Goal: Browse casually

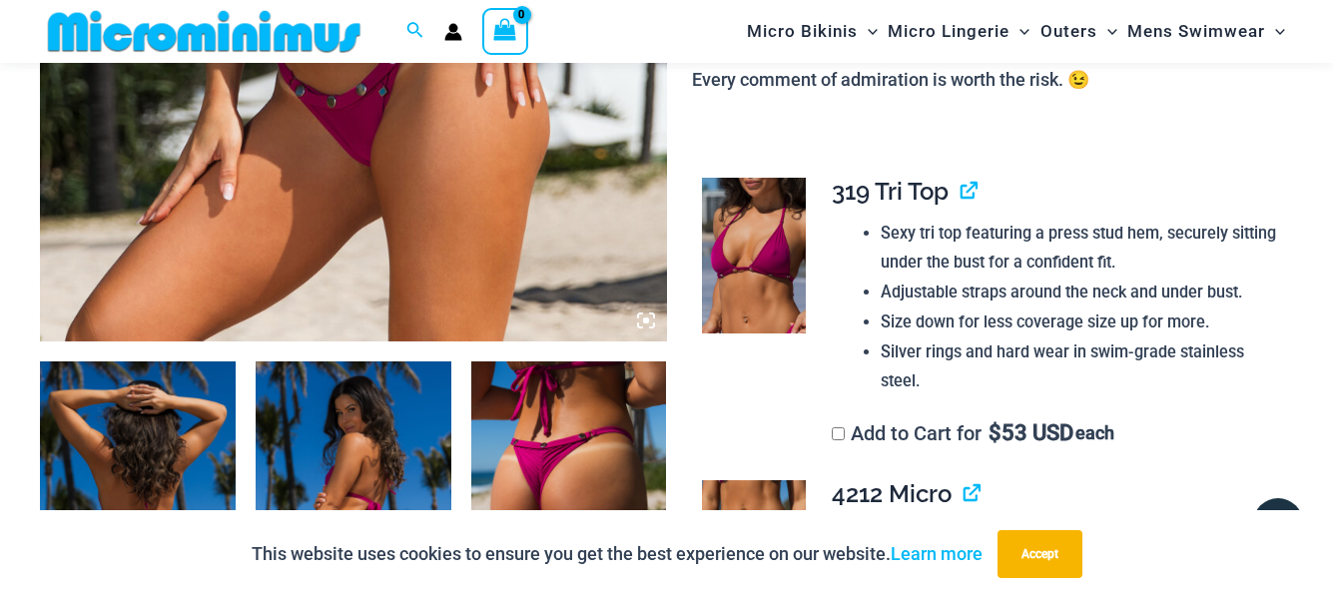
scroll to position [1081, 0]
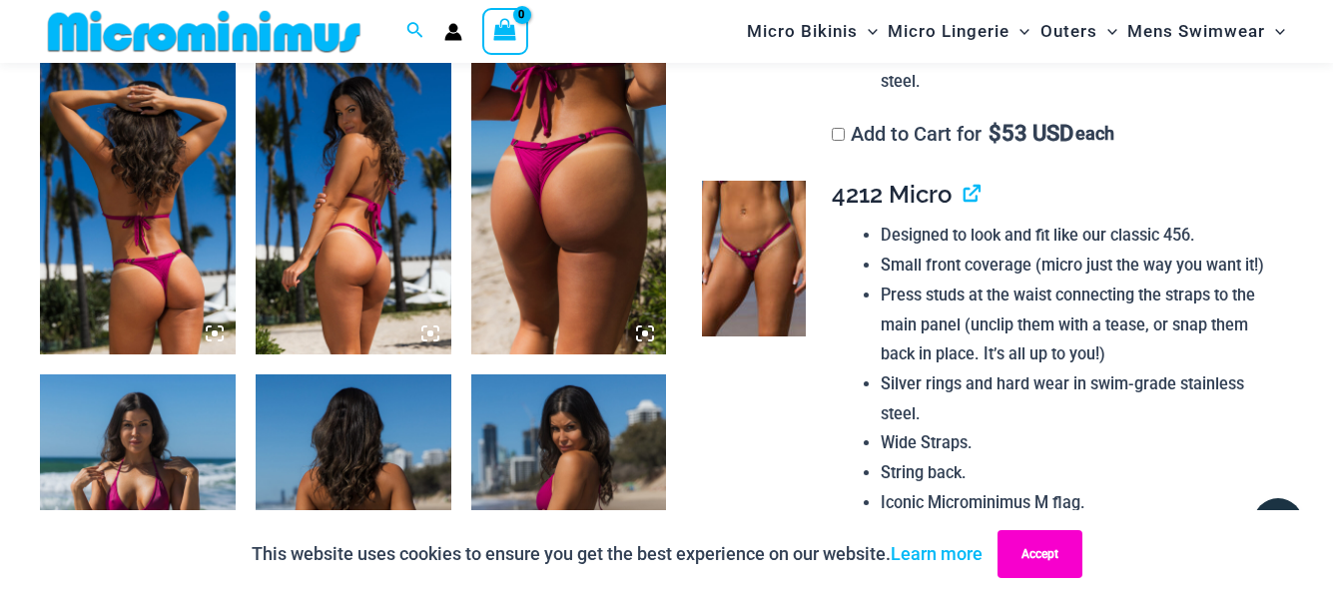
click at [1053, 556] on button "Accept" at bounding box center [1040, 554] width 85 height 48
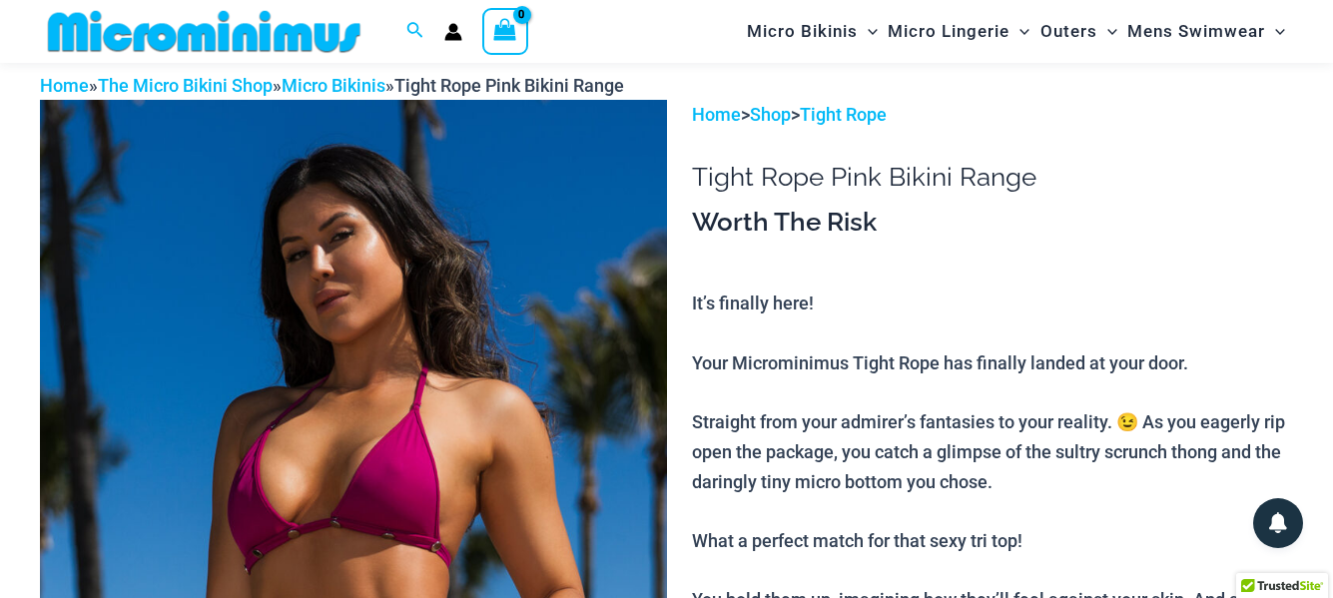
scroll to position [0, 0]
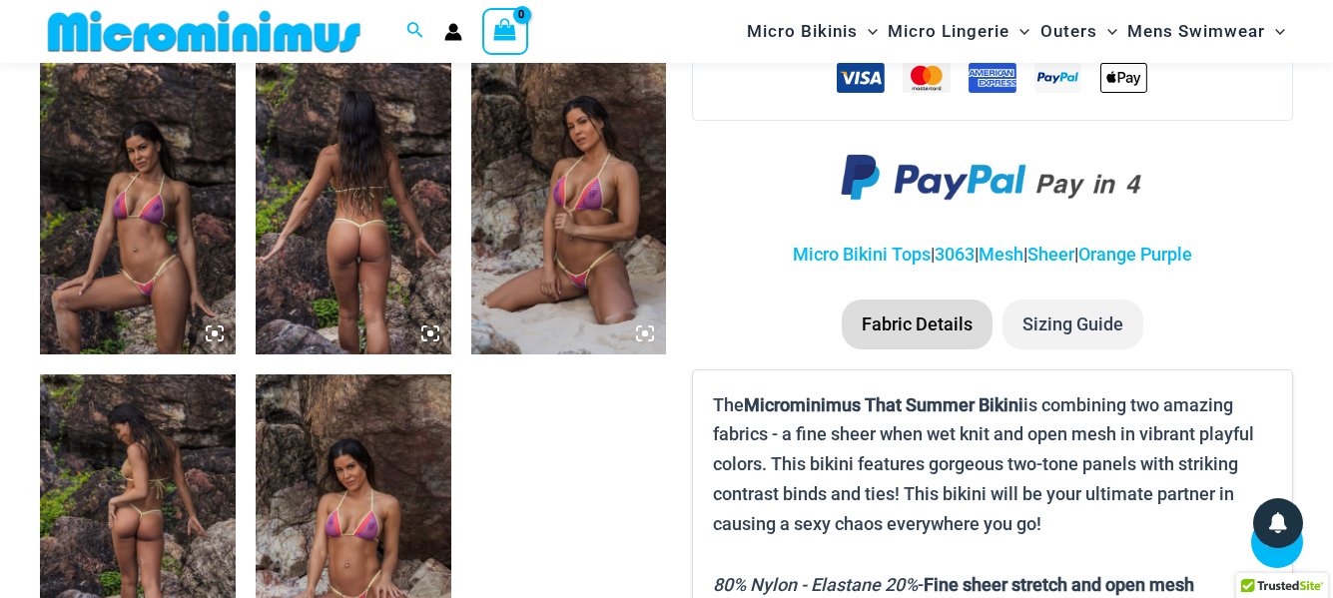
scroll to position [1280, 0]
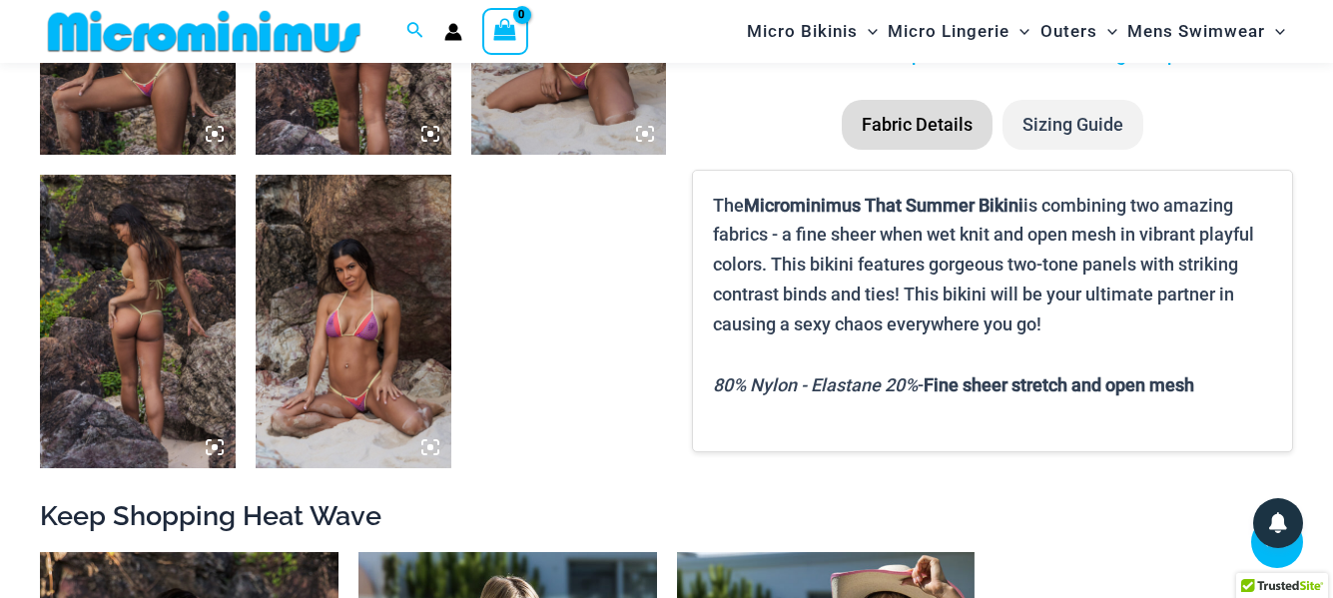
click at [156, 89] on img at bounding box center [138, 9] width 196 height 294
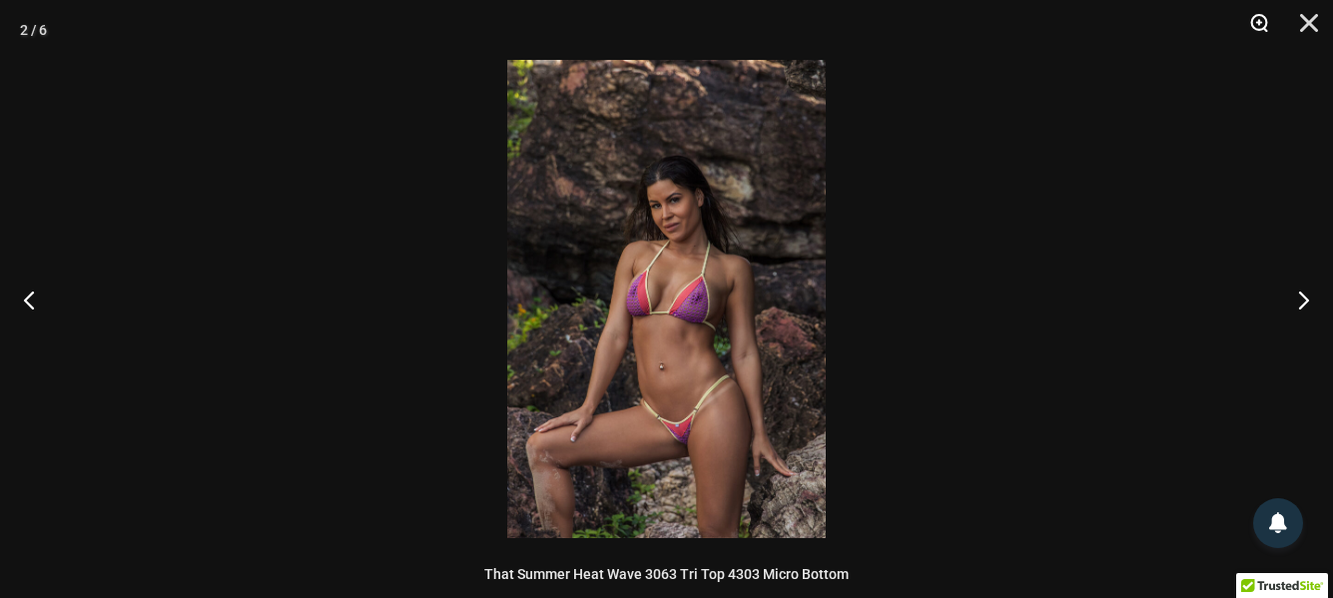
click at [1262, 25] on button "Zoom" at bounding box center [1252, 30] width 50 height 60
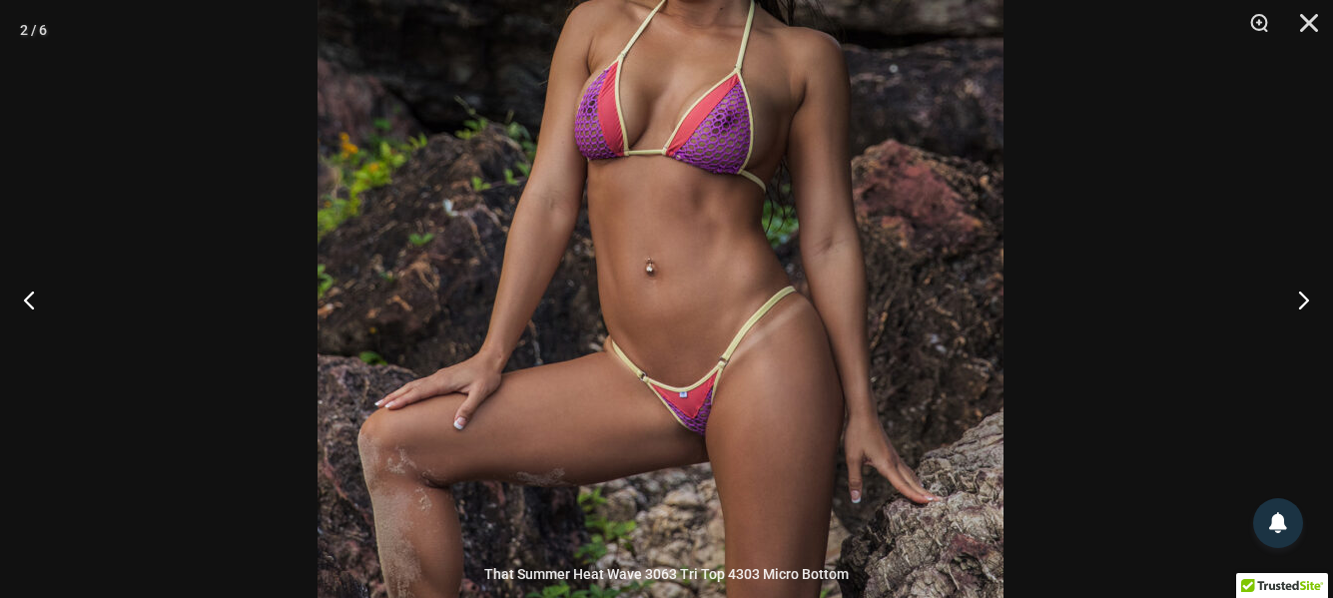
click at [804, 183] on img at bounding box center [661, 122] width 686 height 1029
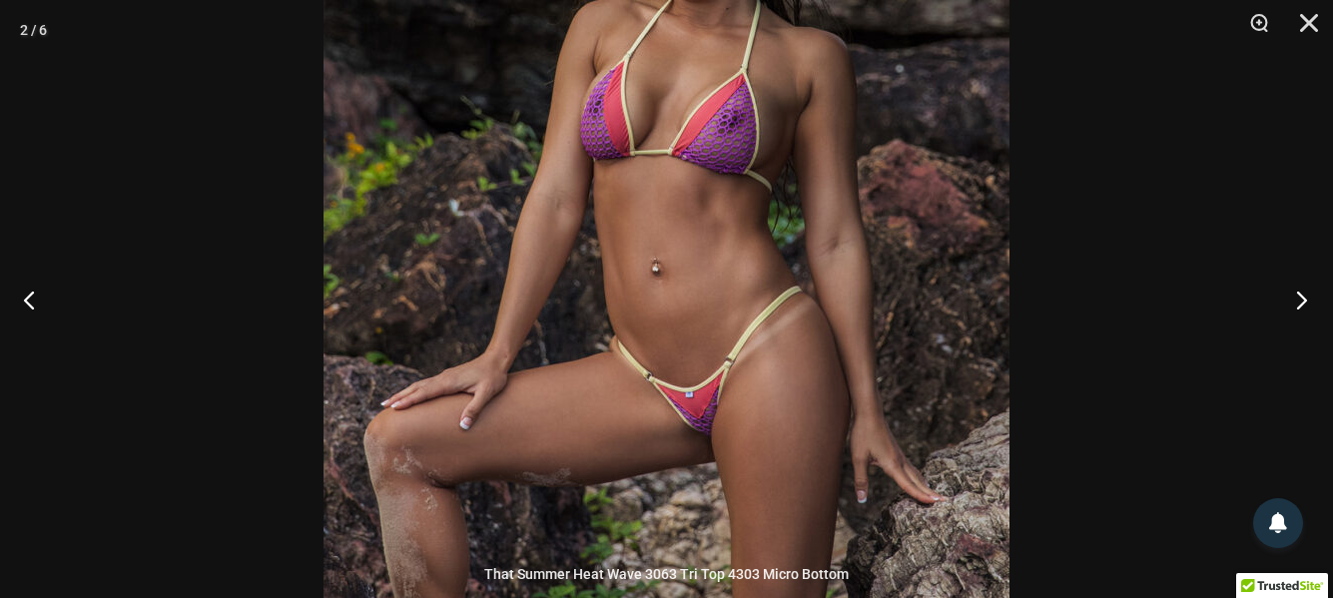
click at [1297, 298] on button "Next" at bounding box center [1295, 300] width 75 height 100
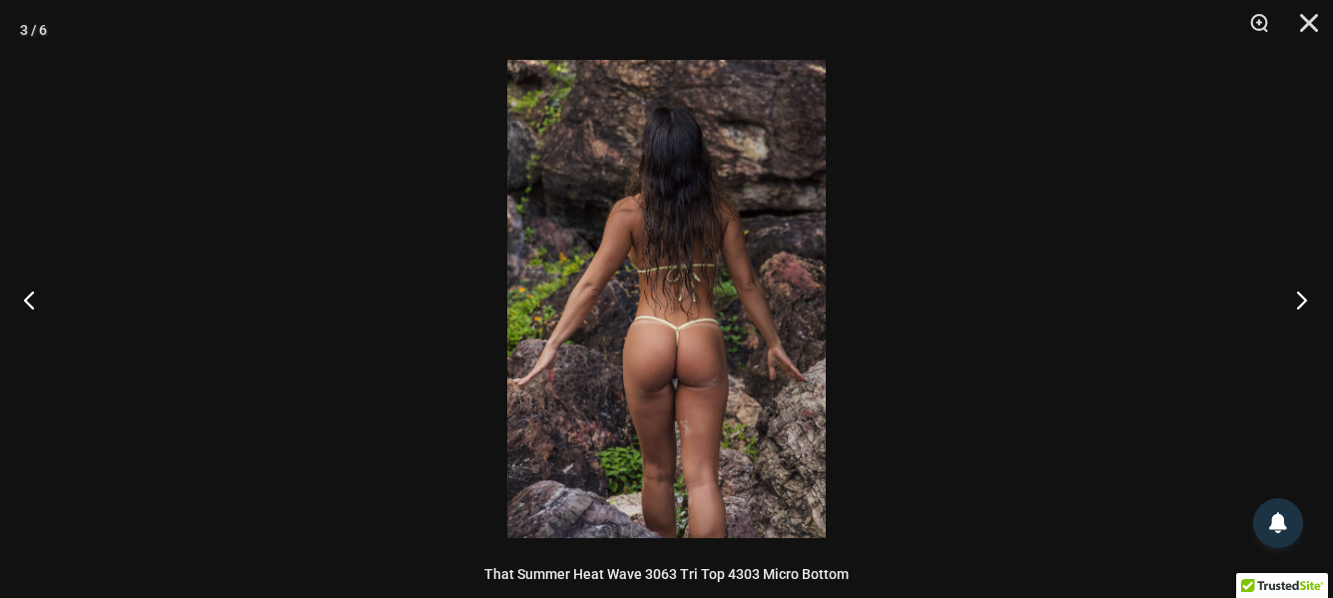
click at [1297, 298] on button "Next" at bounding box center [1295, 300] width 75 height 100
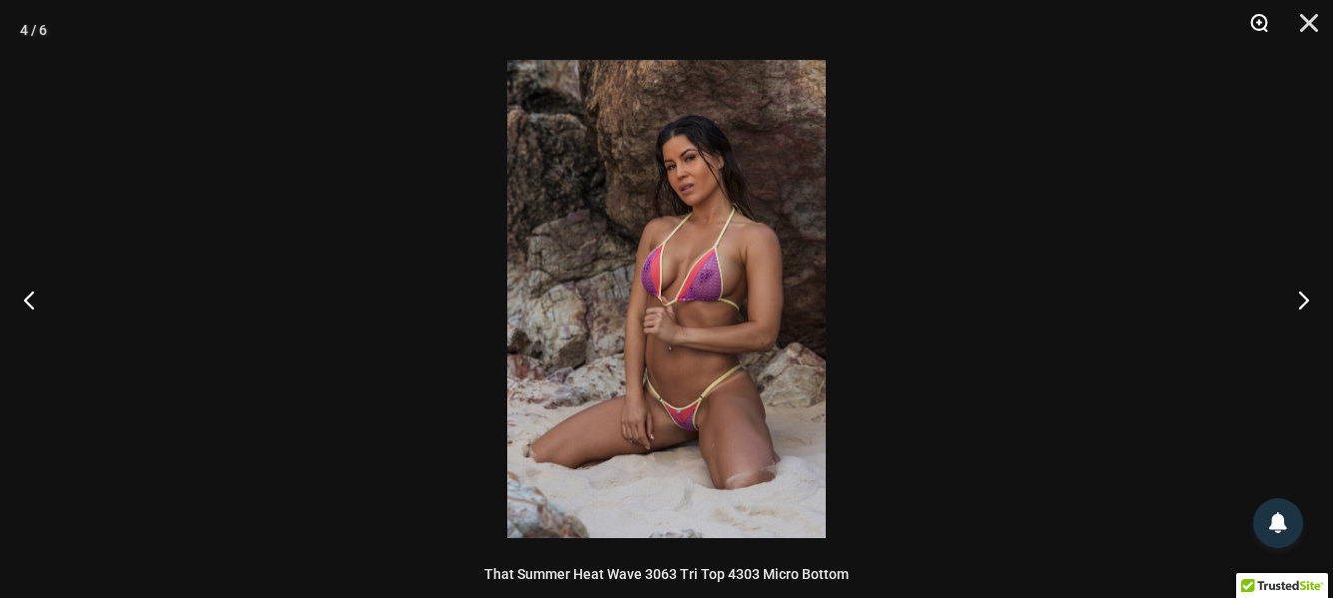
click at [1255, 22] on button "Zoom" at bounding box center [1252, 30] width 50 height 60
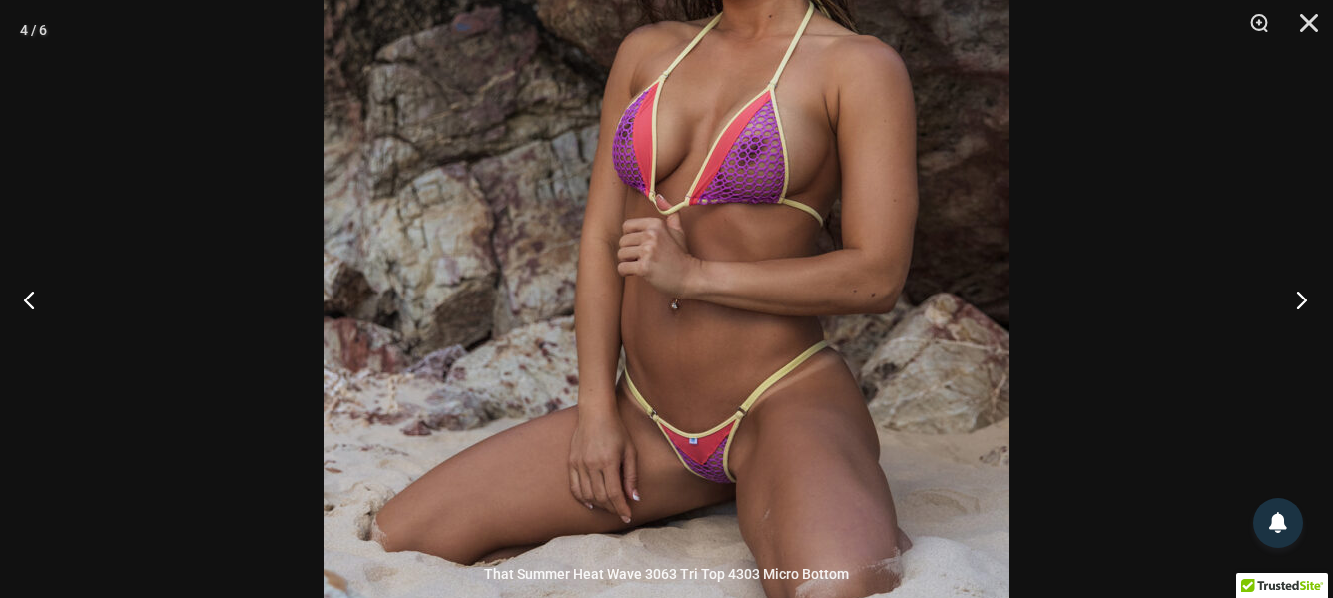
click at [1301, 301] on button "Next" at bounding box center [1295, 300] width 75 height 100
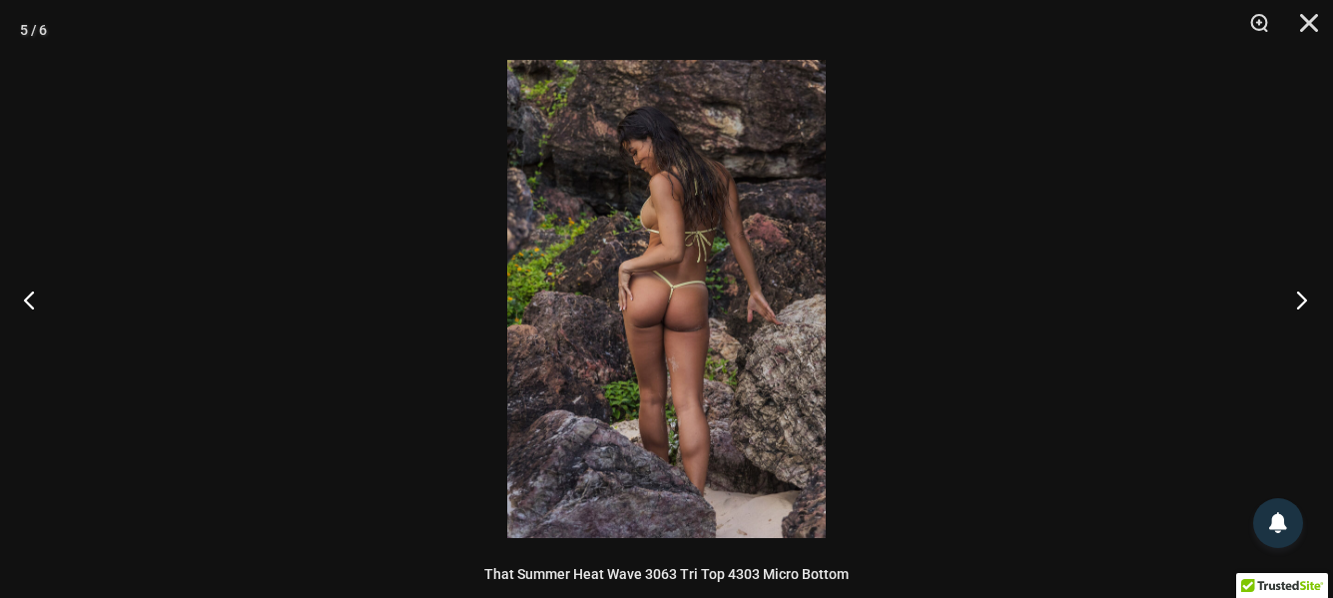
click at [1301, 301] on button "Next" at bounding box center [1295, 300] width 75 height 100
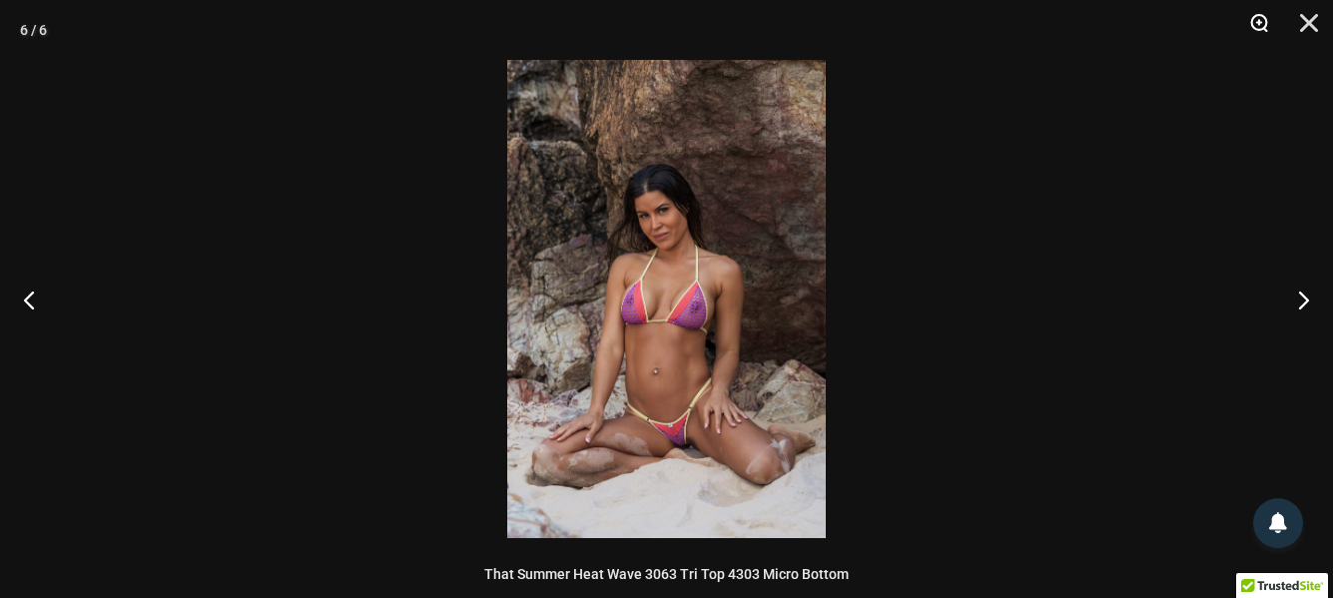
click at [1257, 25] on button "Zoom" at bounding box center [1252, 30] width 50 height 60
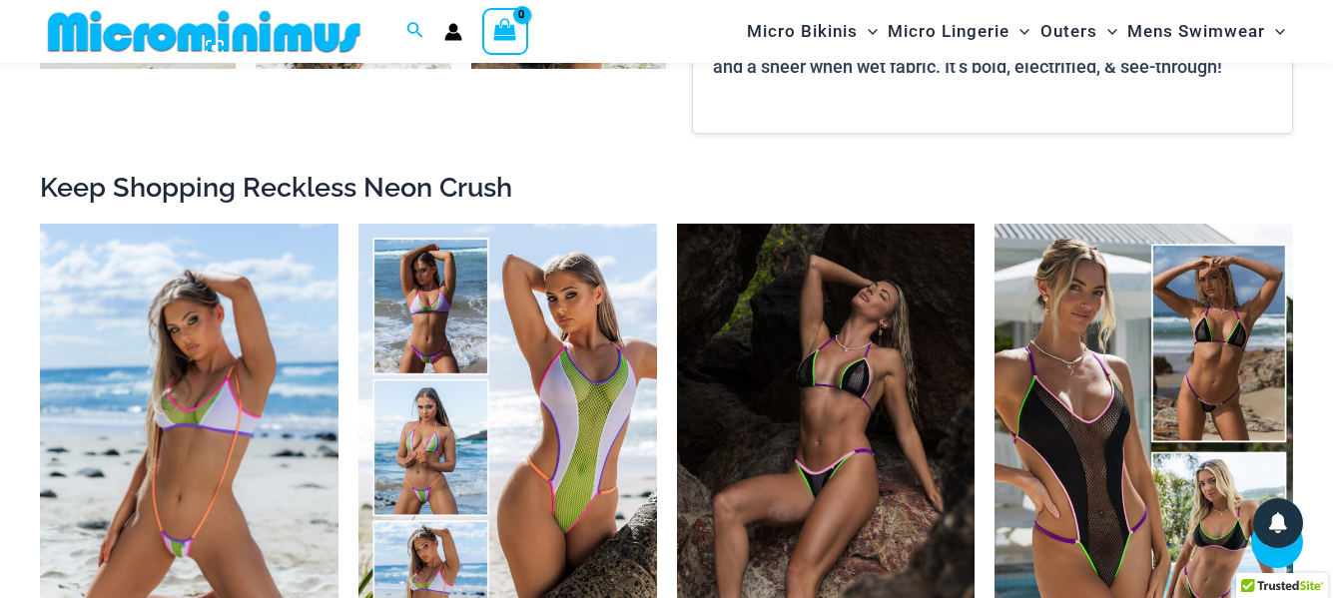
scroll to position [1880, 0]
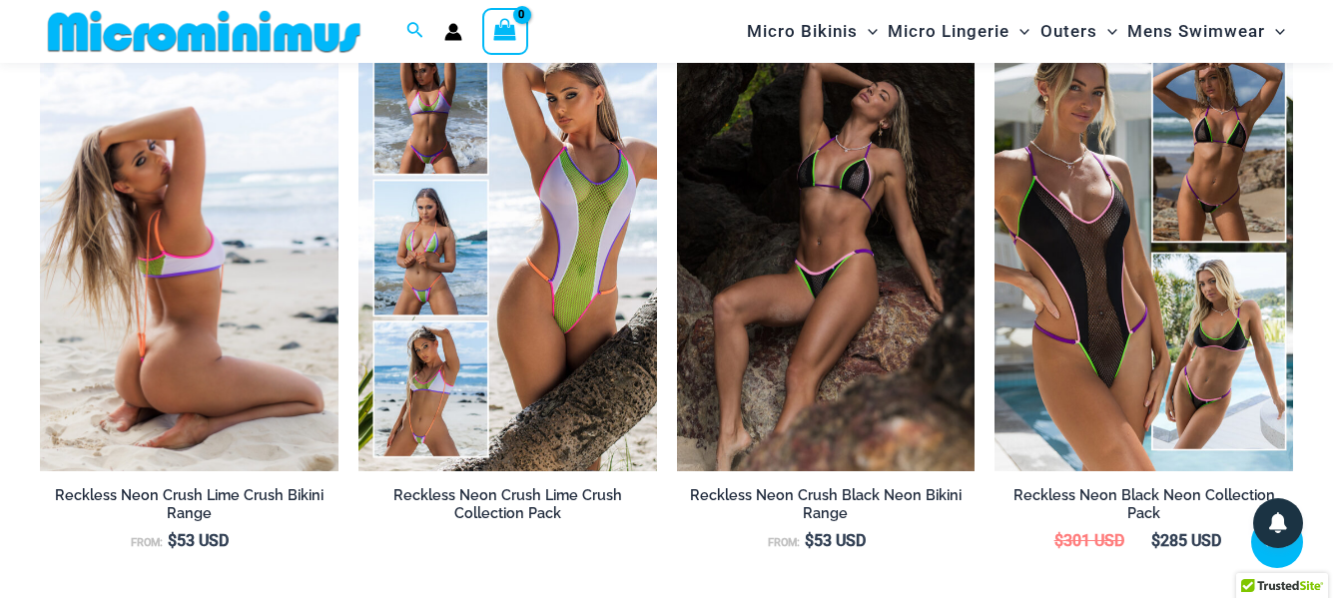
click at [169, 381] on img at bounding box center [189, 247] width 299 height 447
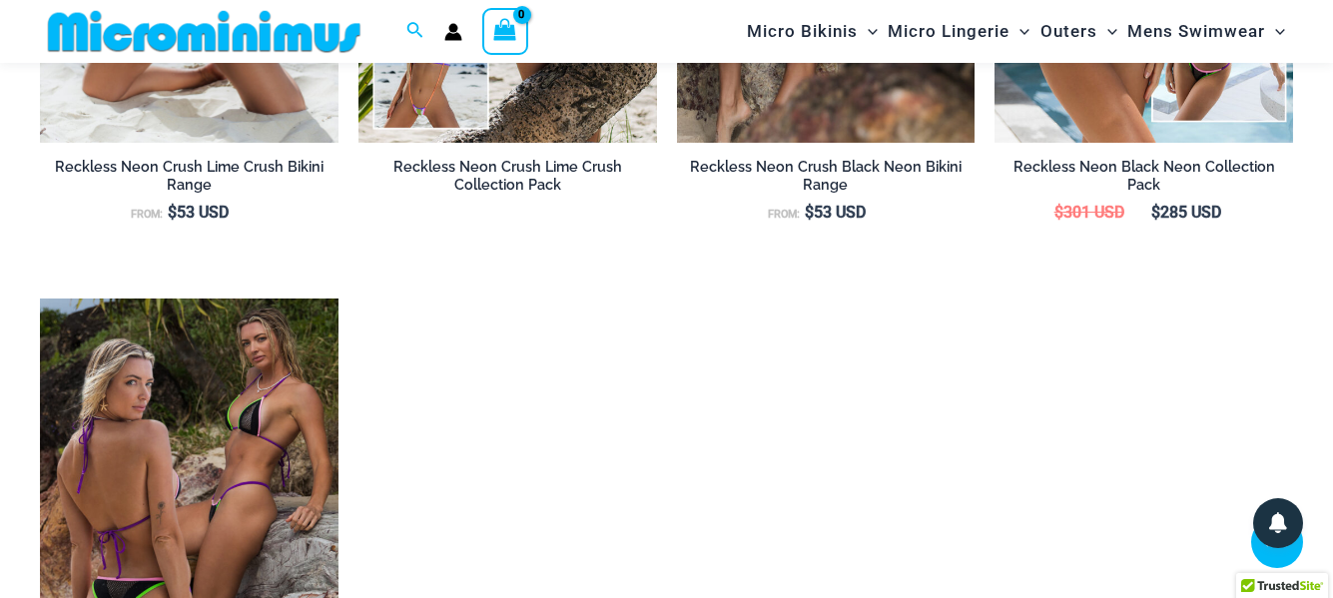
scroll to position [2308, 0]
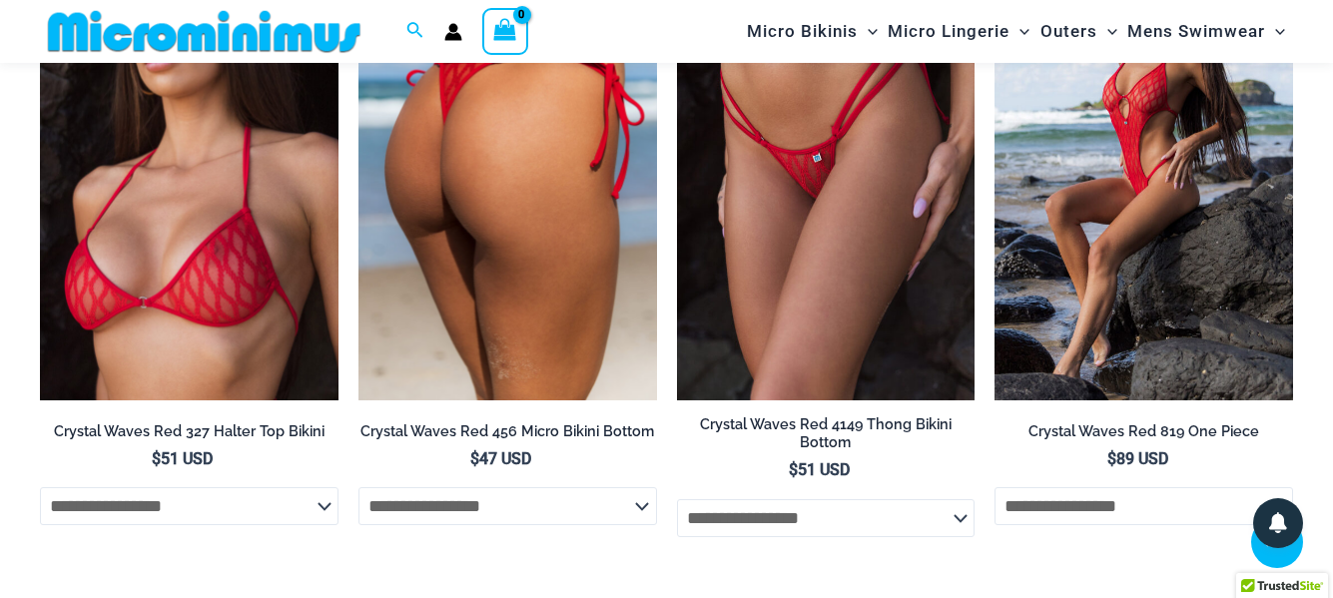
scroll to position [1380, 0]
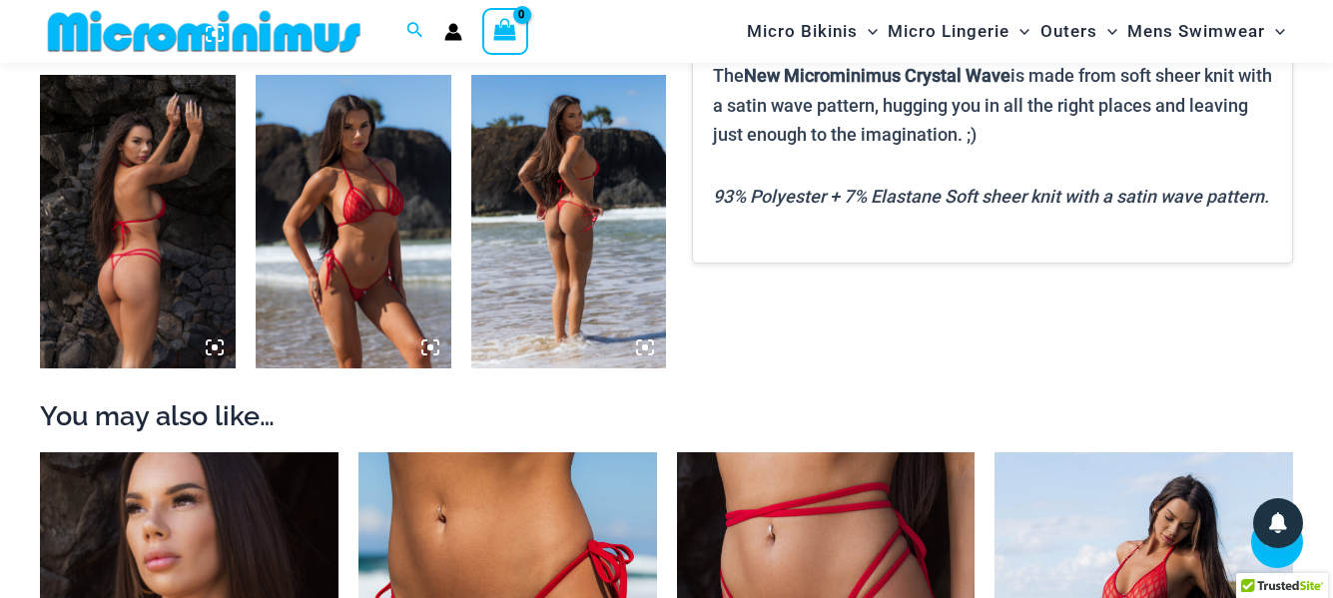
click at [386, 259] on img at bounding box center [354, 222] width 196 height 294
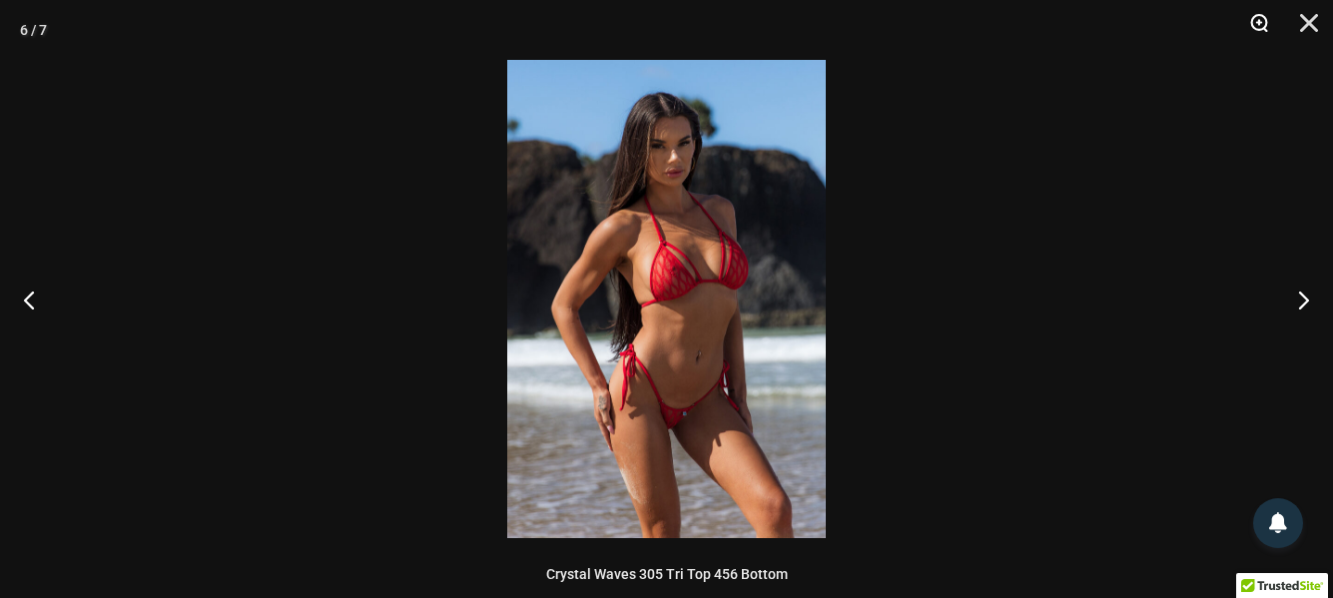
click at [1255, 25] on button "Zoom" at bounding box center [1252, 30] width 50 height 60
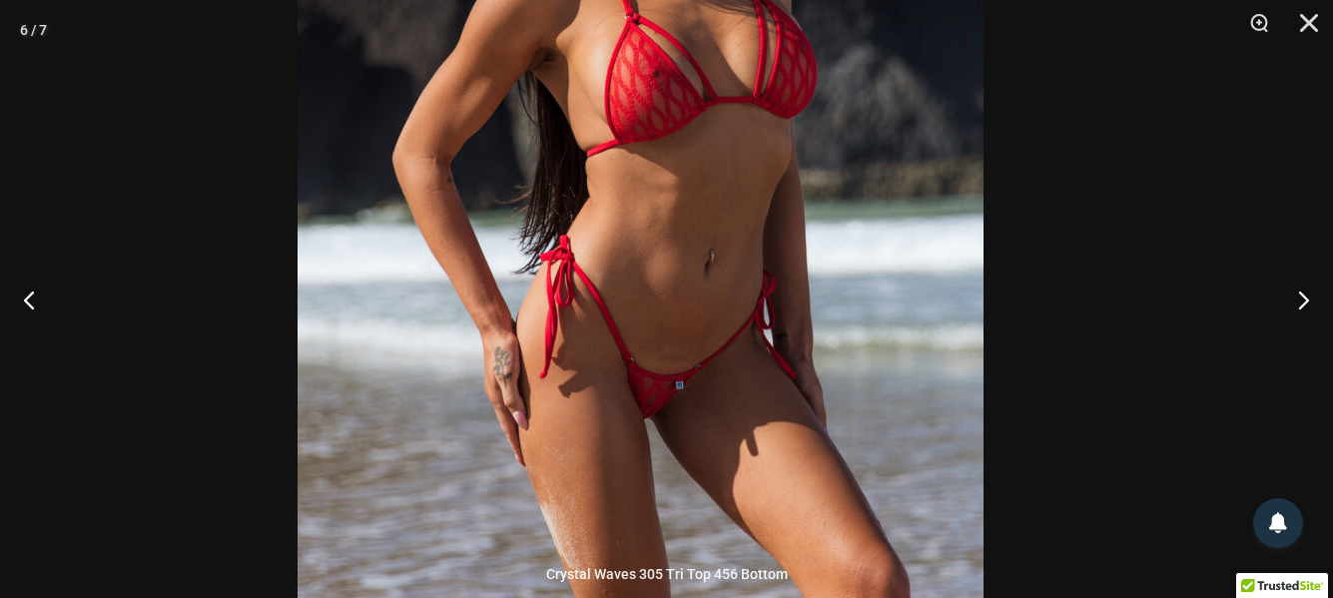
click at [713, 283] on img at bounding box center [641, 138] width 686 height 1029
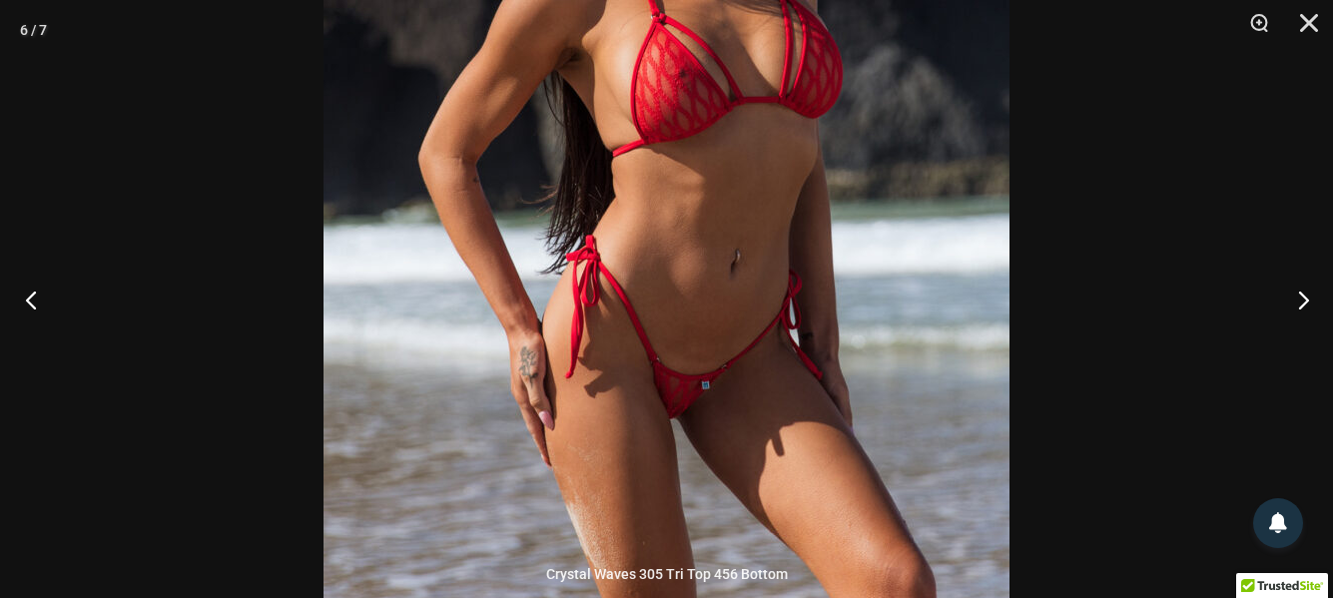
click at [27, 303] on button "Previous" at bounding box center [37, 300] width 75 height 100
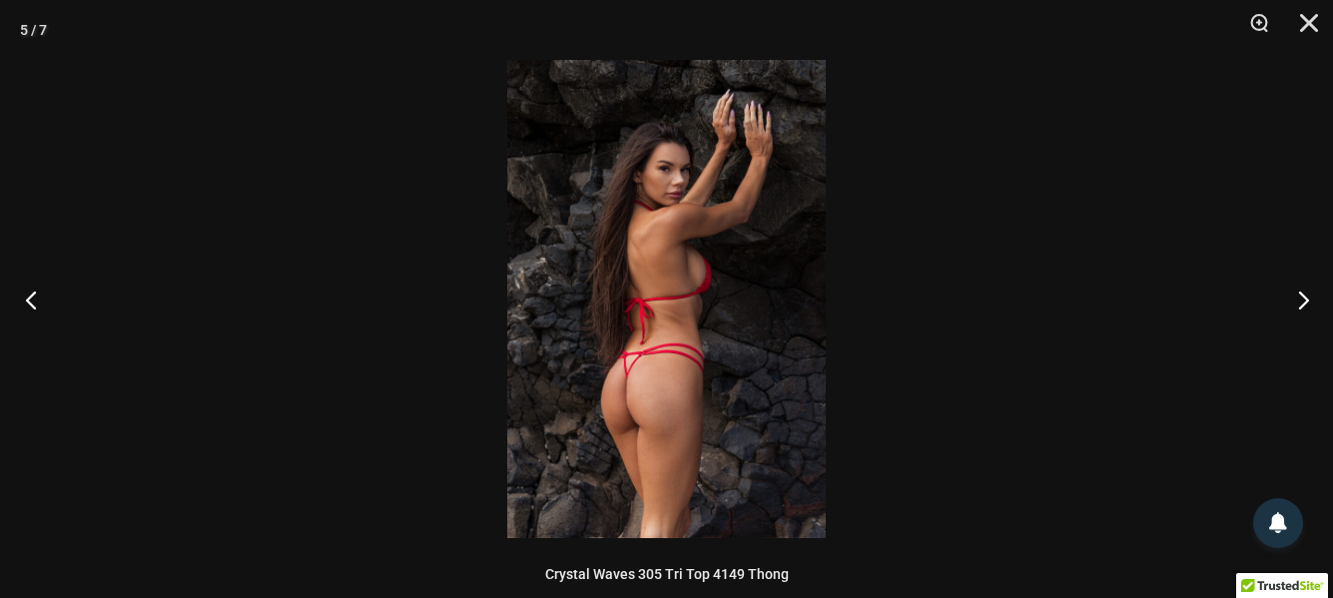
click at [27, 303] on button "Previous" at bounding box center [37, 300] width 75 height 100
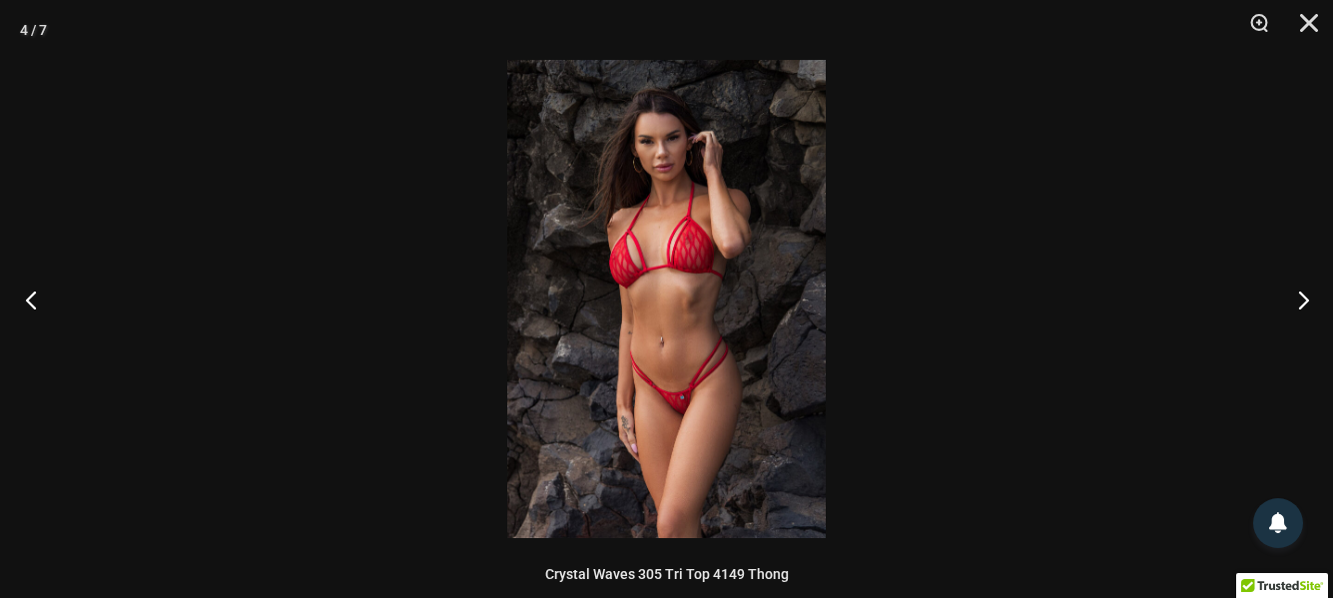
click at [27, 303] on button "Previous" at bounding box center [37, 300] width 75 height 100
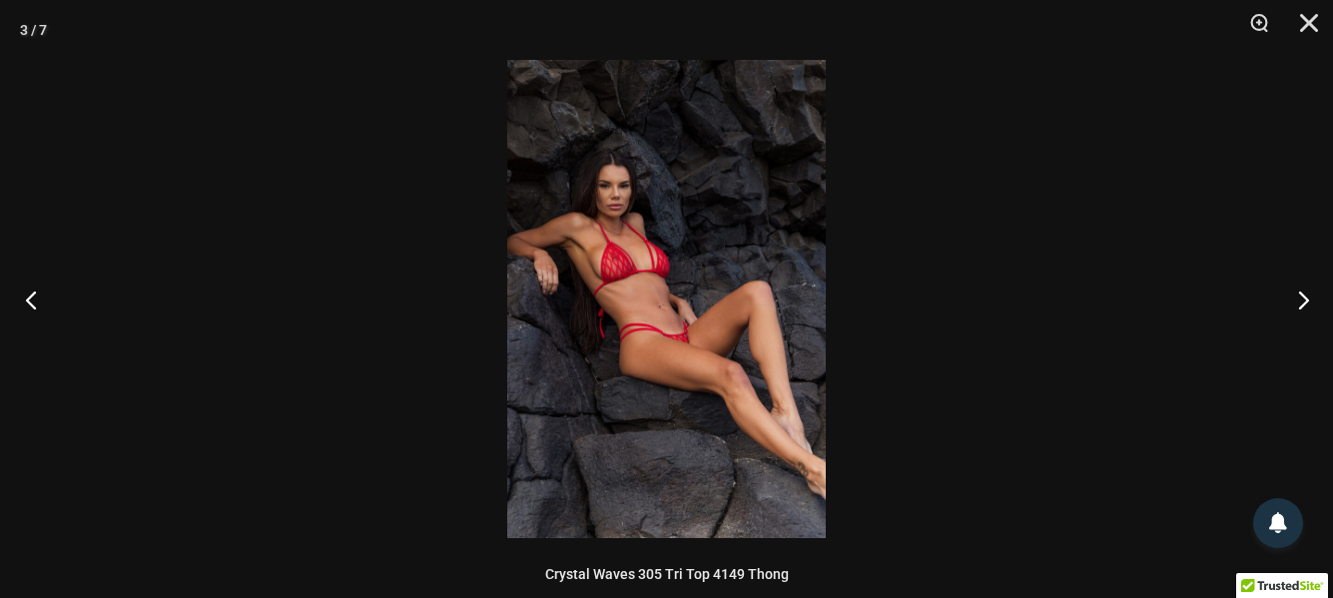
click at [27, 303] on button "Previous" at bounding box center [37, 300] width 75 height 100
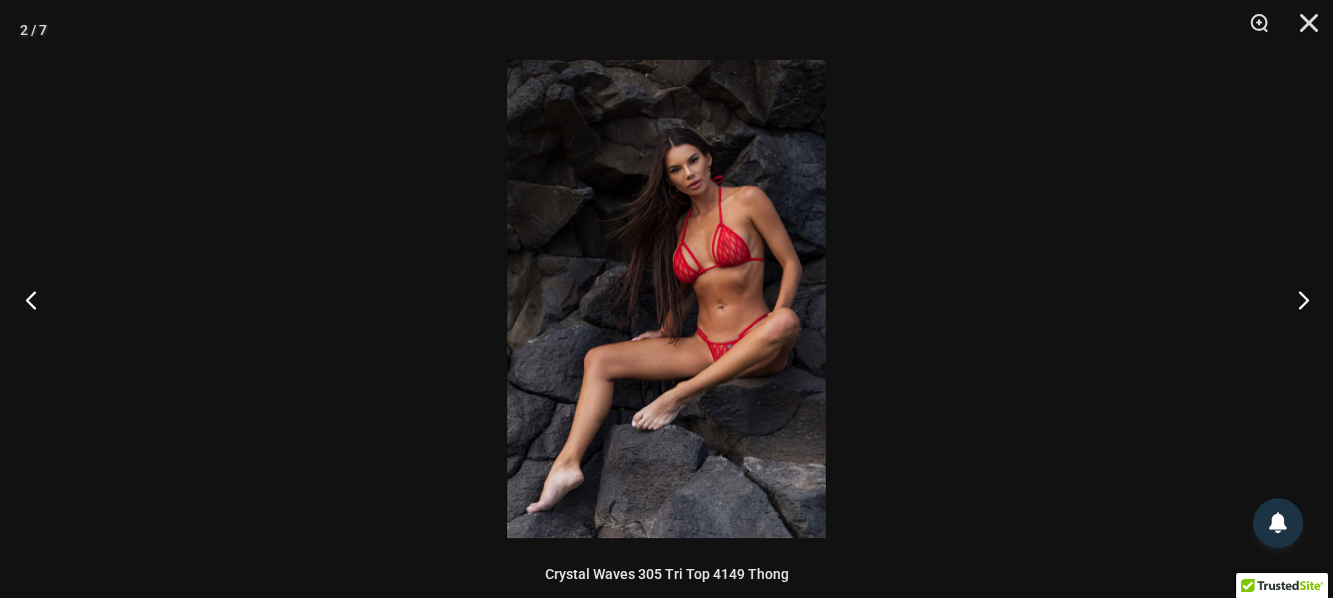
click at [27, 303] on button "Previous" at bounding box center [37, 300] width 75 height 100
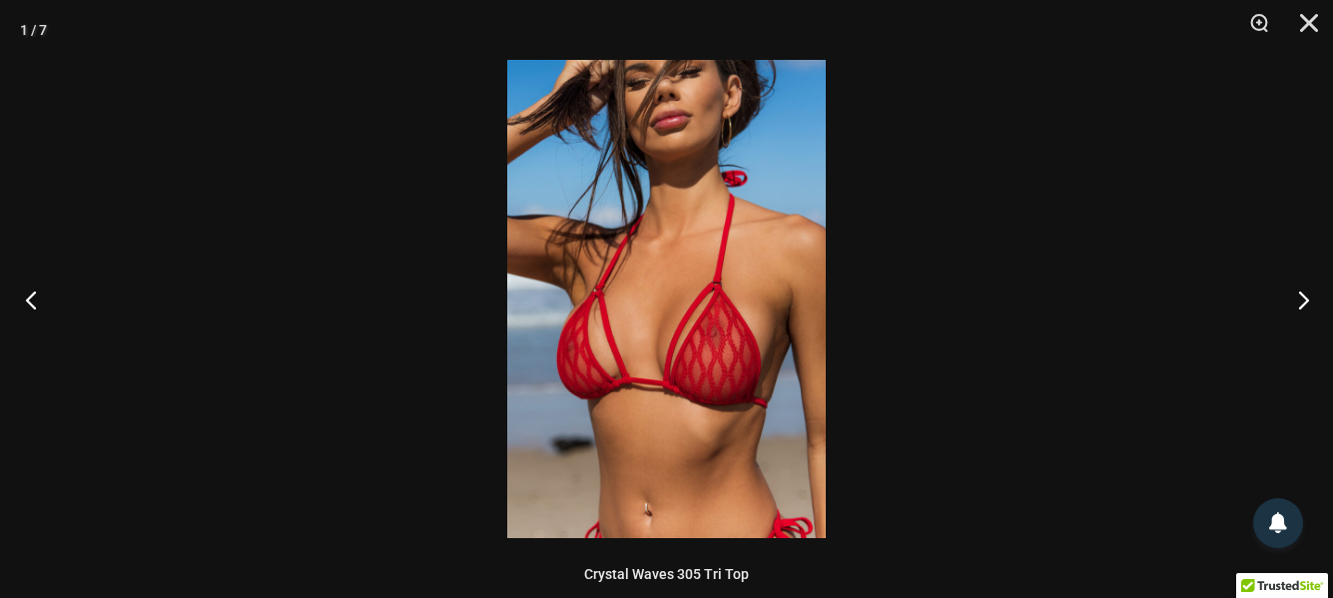
click at [27, 303] on button "Previous" at bounding box center [37, 300] width 75 height 100
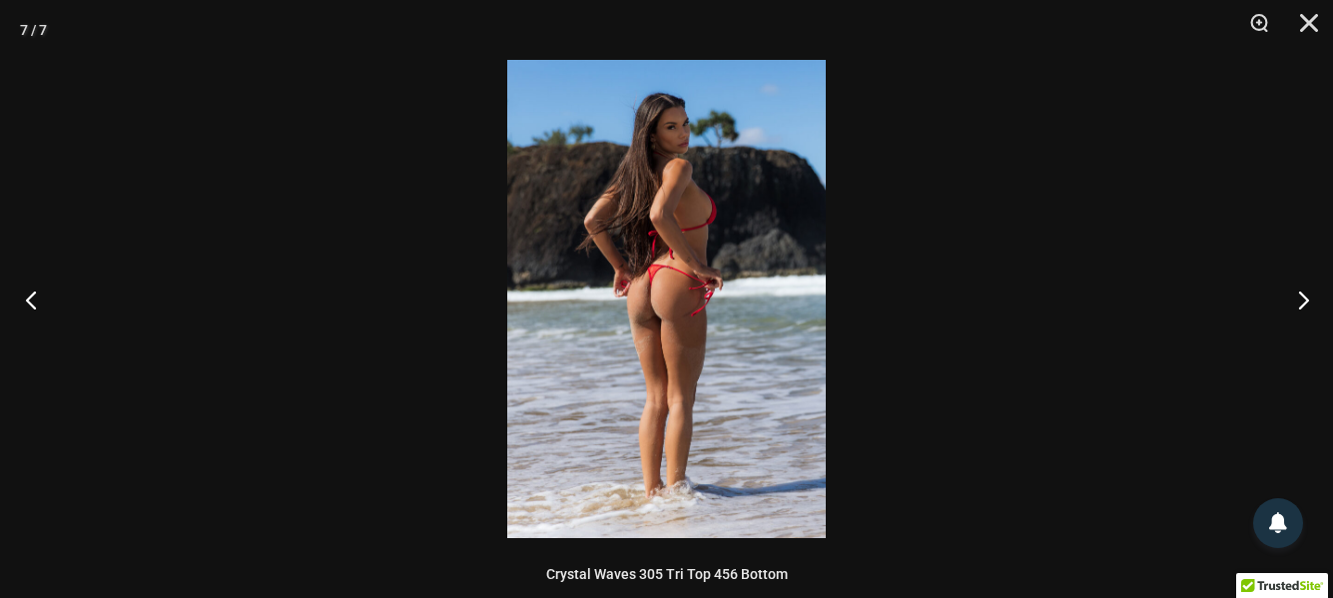
click at [27, 303] on button "Previous" at bounding box center [37, 300] width 75 height 100
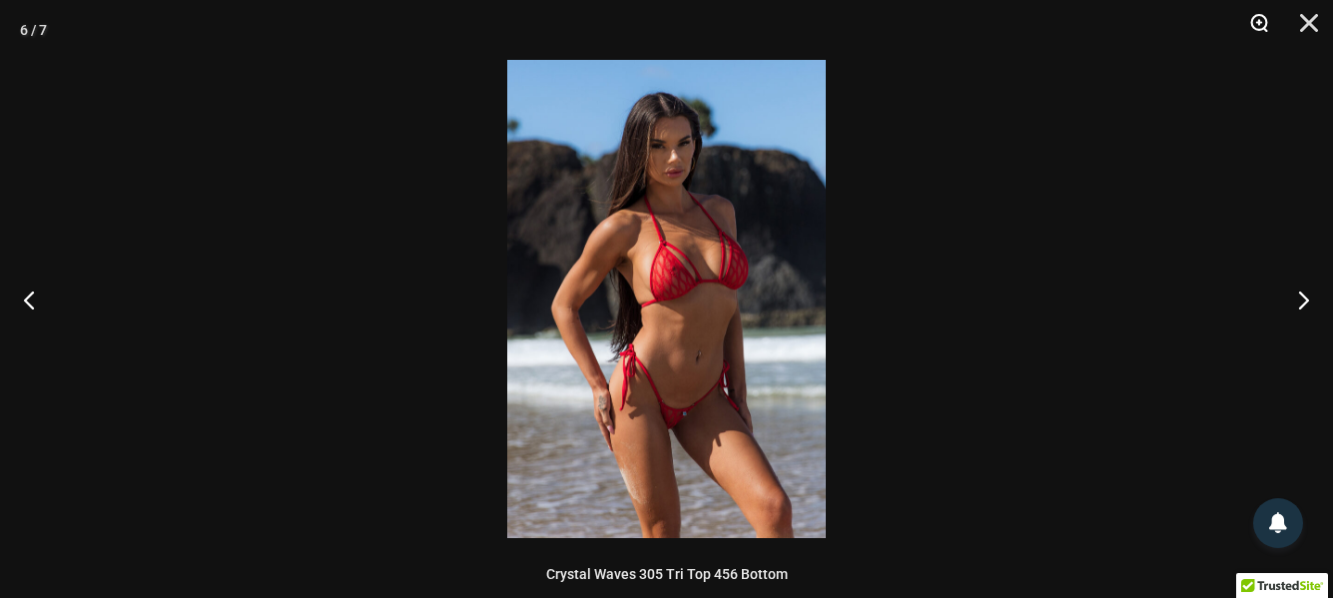
click at [1261, 27] on button "Zoom" at bounding box center [1252, 30] width 50 height 60
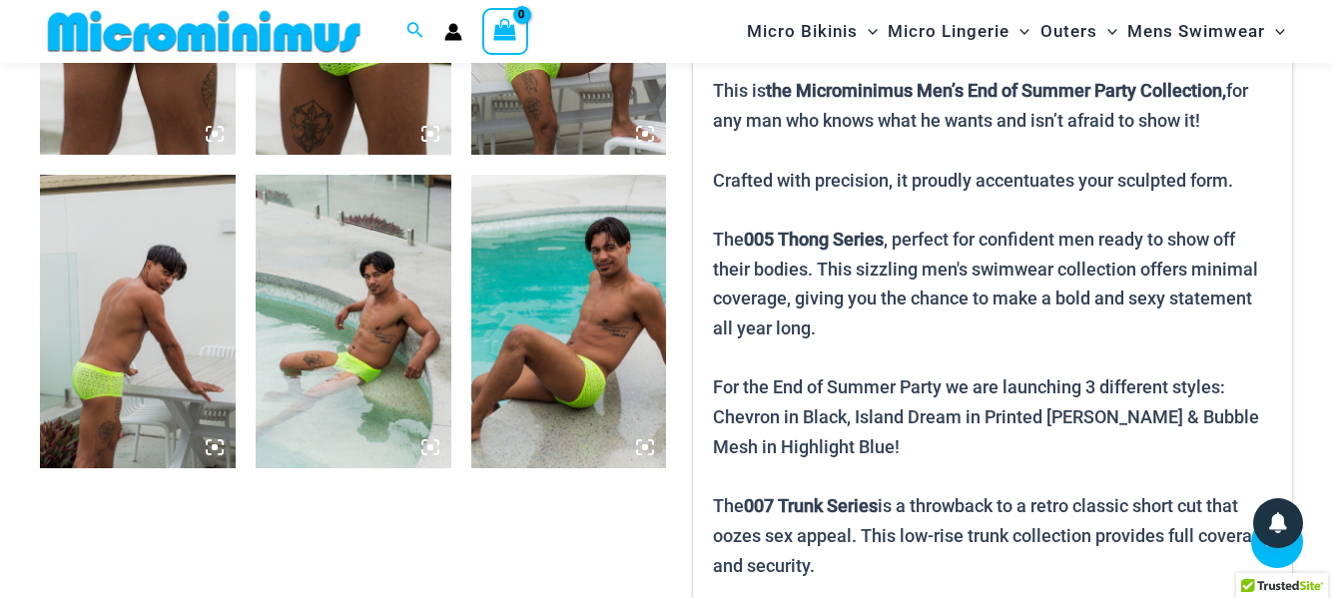
scroll to position [1380, 0]
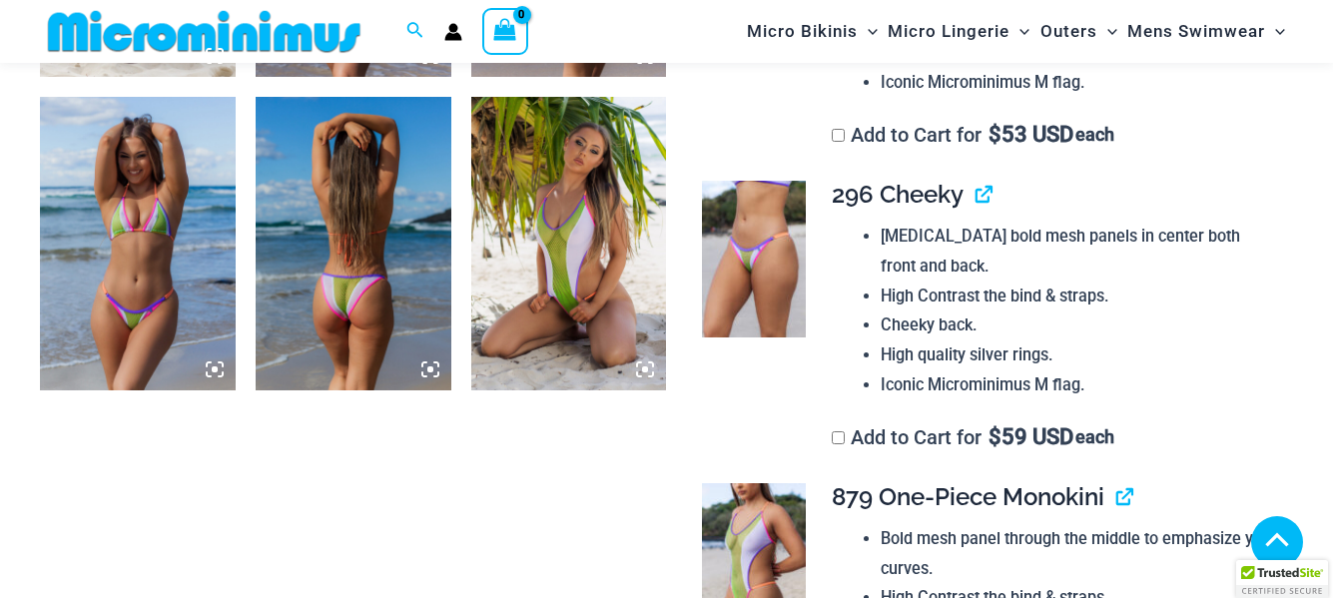
scroll to position [1880, 0]
